Goal: Transaction & Acquisition: Purchase product/service

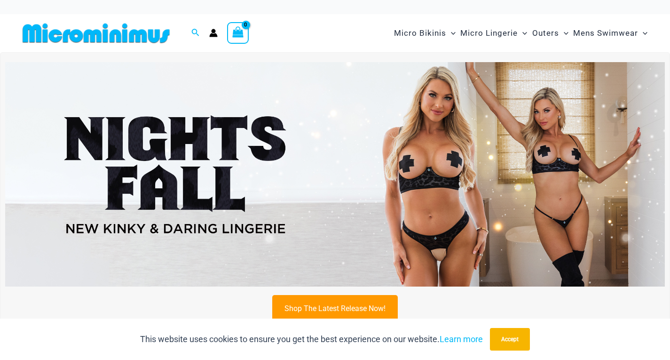
click at [515, 170] on img at bounding box center [335, 174] width 660 height 224
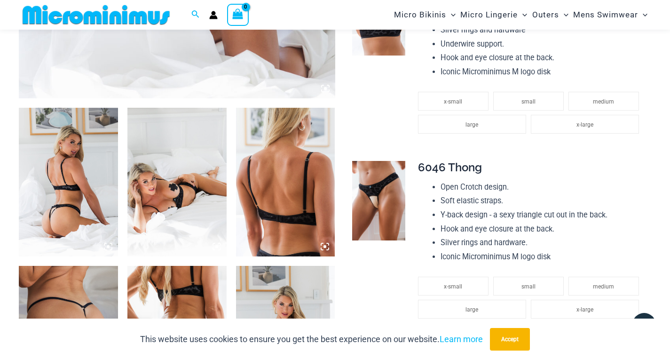
scroll to position [619, 0]
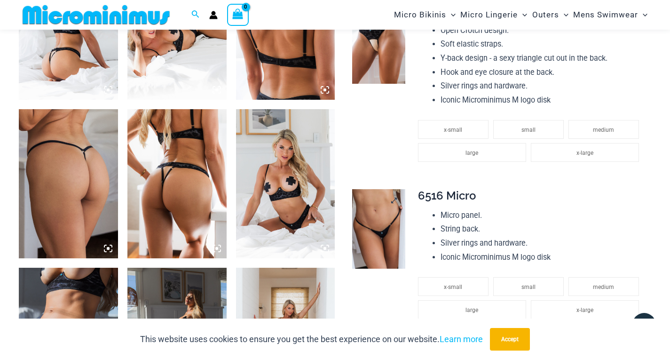
click at [382, 238] on img at bounding box center [378, 229] width 53 height 80
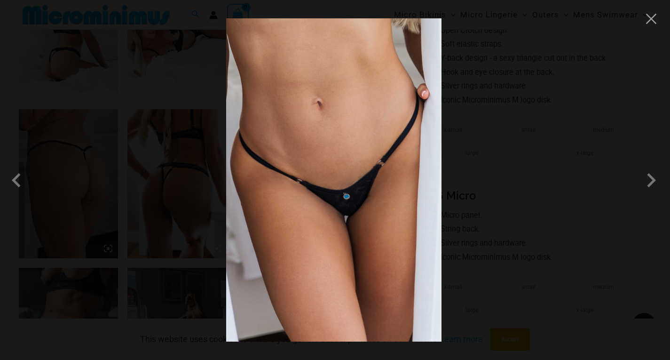
click at [379, 202] on img at bounding box center [333, 179] width 215 height 323
click at [365, 196] on img at bounding box center [333, 179] width 215 height 323
click at [651, 184] on span at bounding box center [651, 180] width 28 height 28
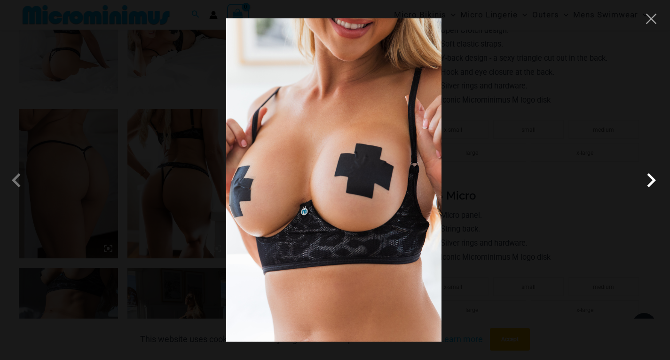
click at [651, 184] on span at bounding box center [651, 180] width 28 height 28
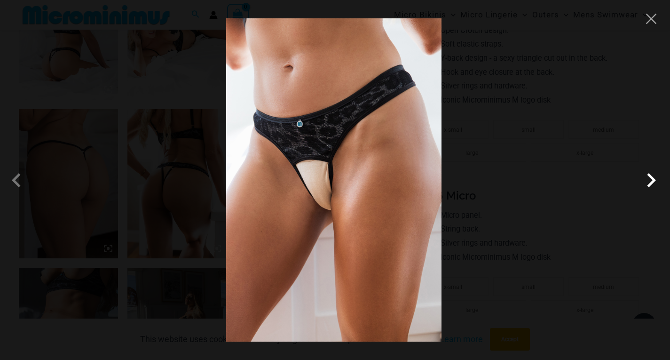
click at [651, 184] on span at bounding box center [651, 180] width 28 height 28
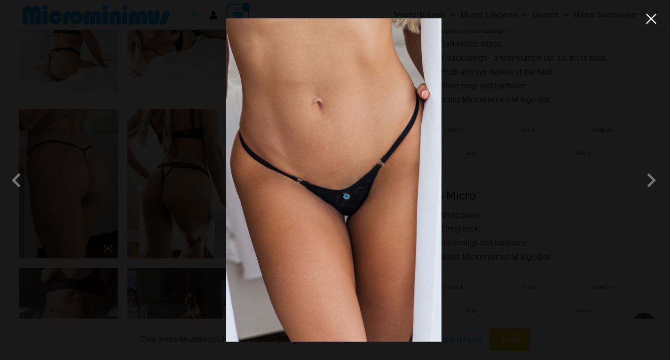
click at [652, 22] on button "Close" at bounding box center [651, 19] width 14 height 14
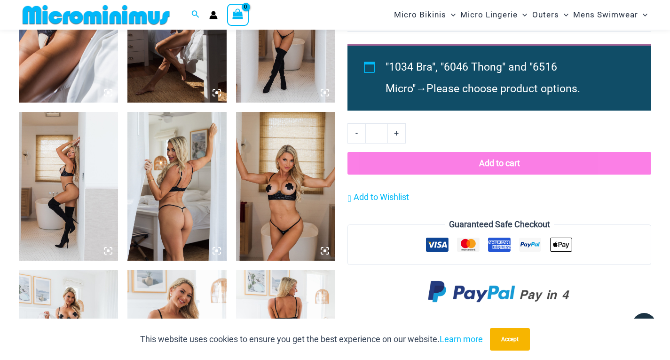
scroll to position [1089, 0]
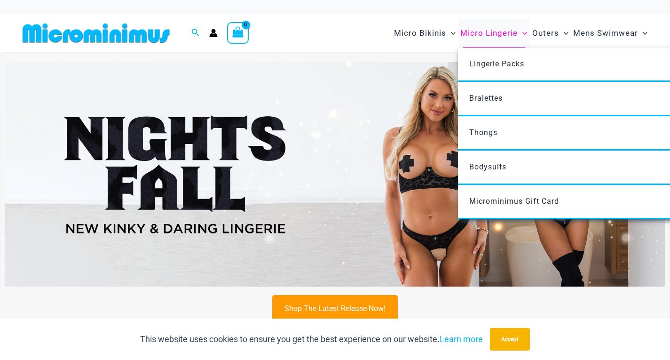
click at [487, 34] on span "Micro Lingerie" at bounding box center [489, 33] width 57 height 24
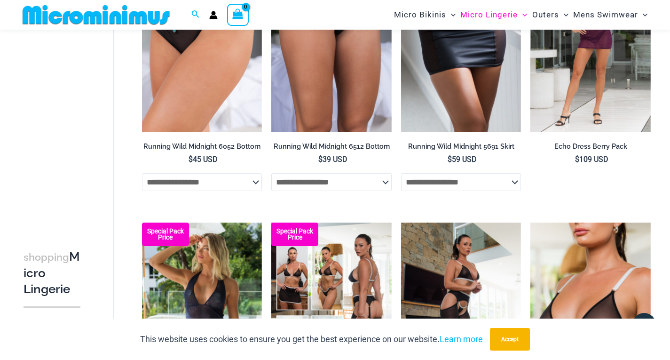
scroll to position [932, 0]
